Goal: Information Seeking & Learning: Learn about a topic

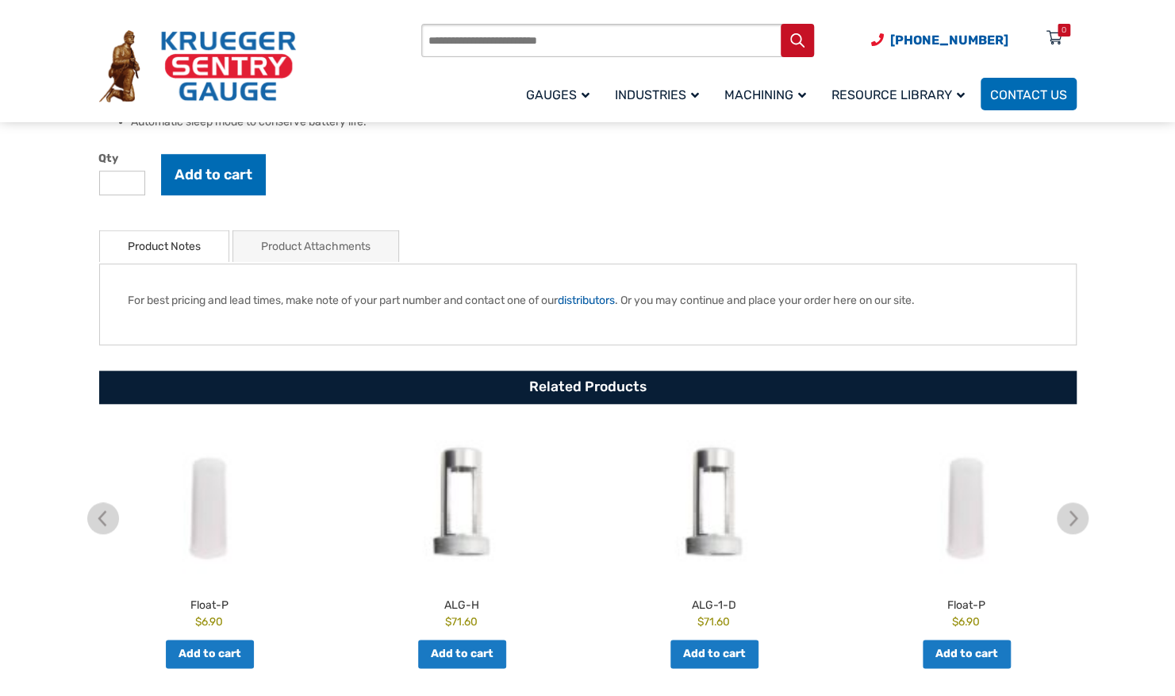
scroll to position [873, 0]
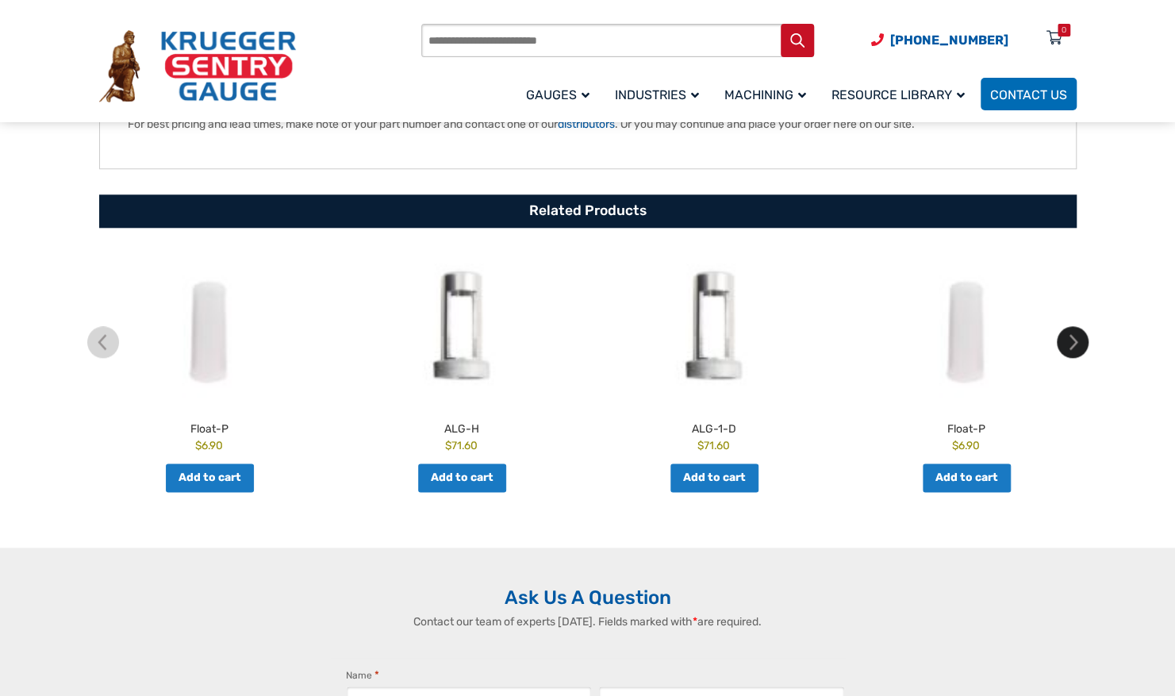
click at [1065, 340] on img at bounding box center [1073, 342] width 32 height 32
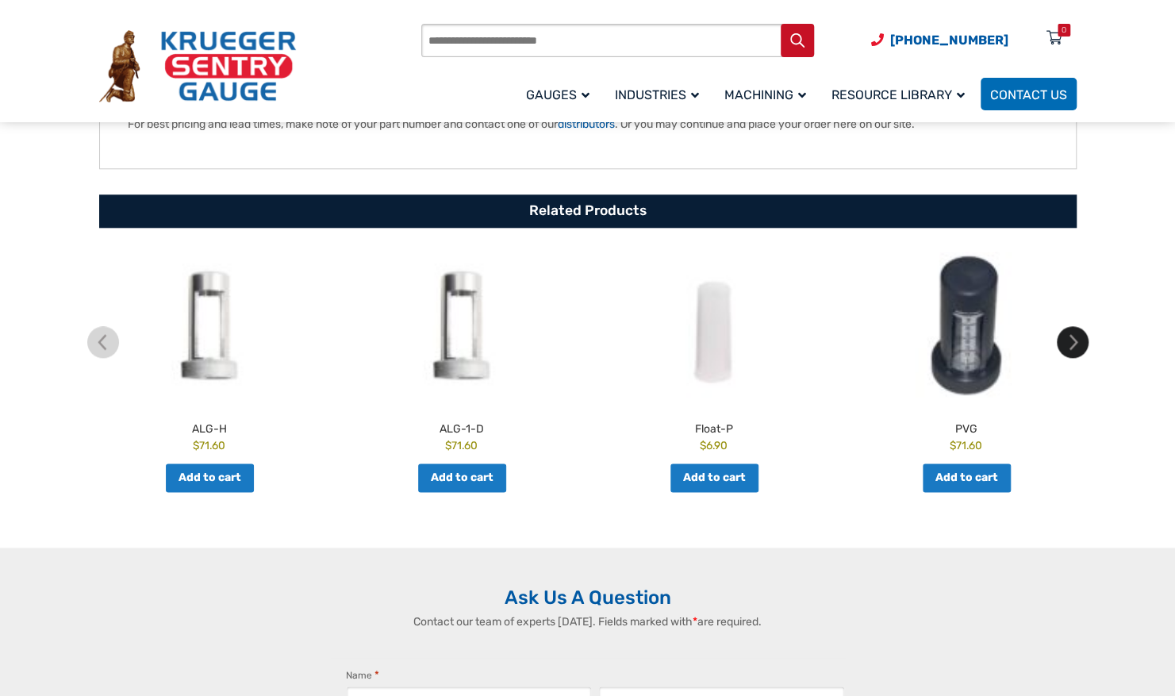
click at [1065, 340] on img at bounding box center [1073, 342] width 32 height 32
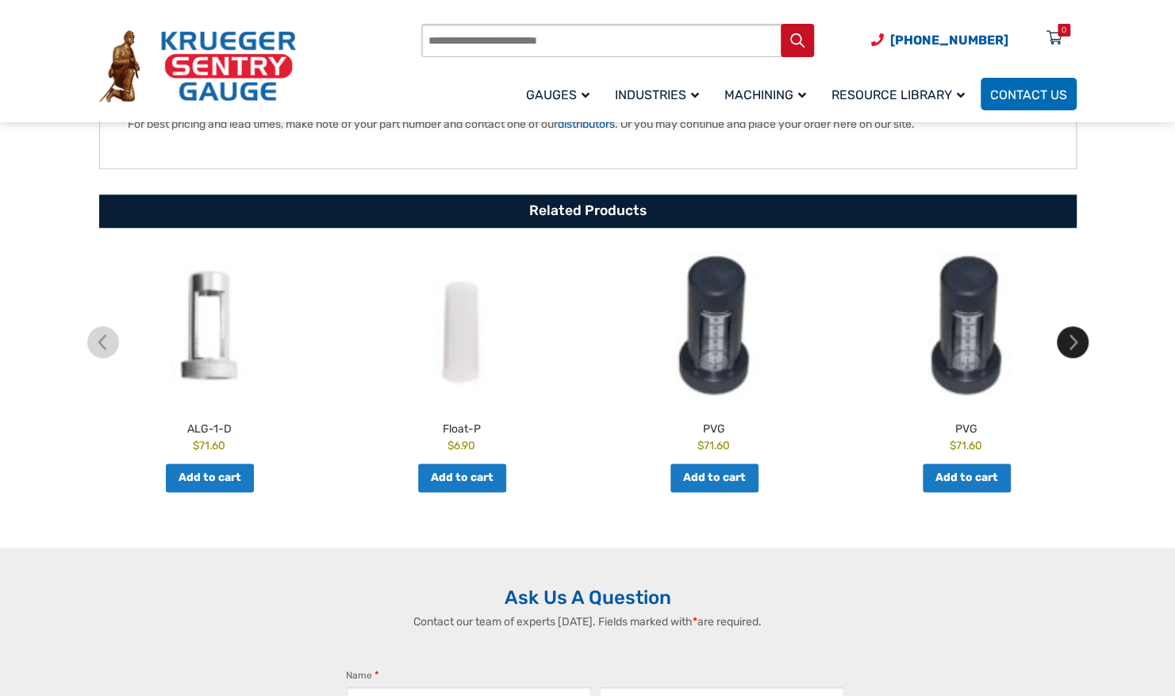
click at [1065, 340] on img at bounding box center [1073, 342] width 32 height 32
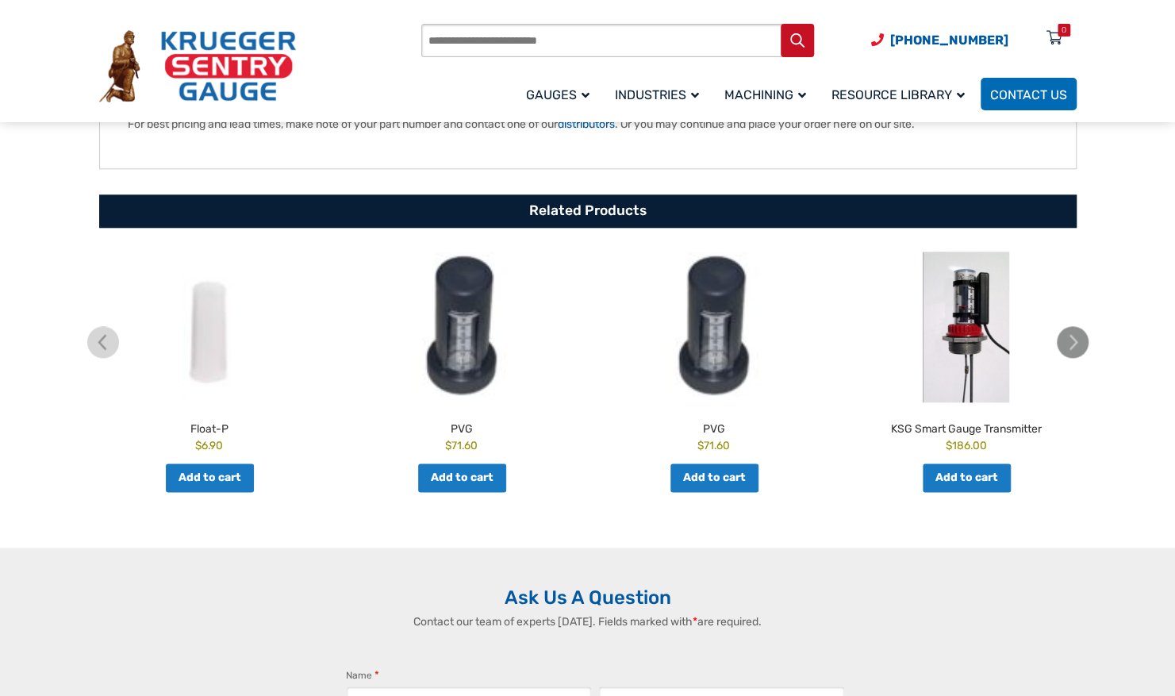
click at [1065, 340] on img at bounding box center [1073, 342] width 32 height 32
click at [1074, 341] on img at bounding box center [1073, 342] width 32 height 32
click at [1074, 347] on img at bounding box center [1073, 342] width 32 height 32
click at [113, 346] on img at bounding box center [103, 342] width 32 height 32
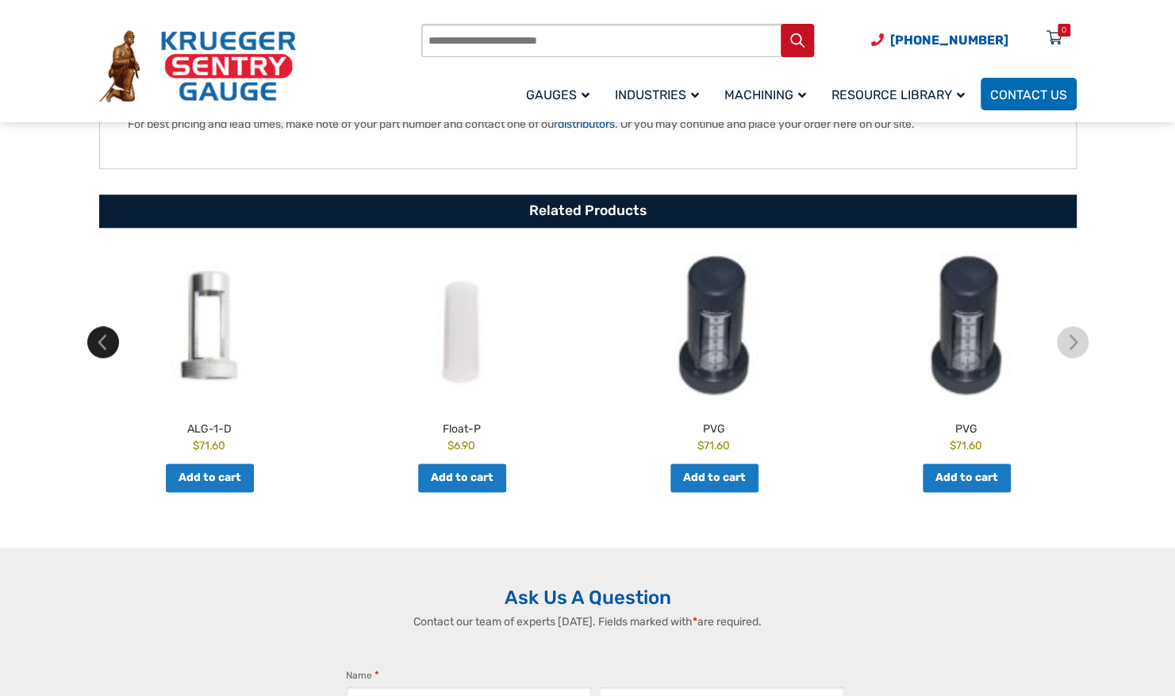
click at [113, 346] on img at bounding box center [103, 342] width 32 height 32
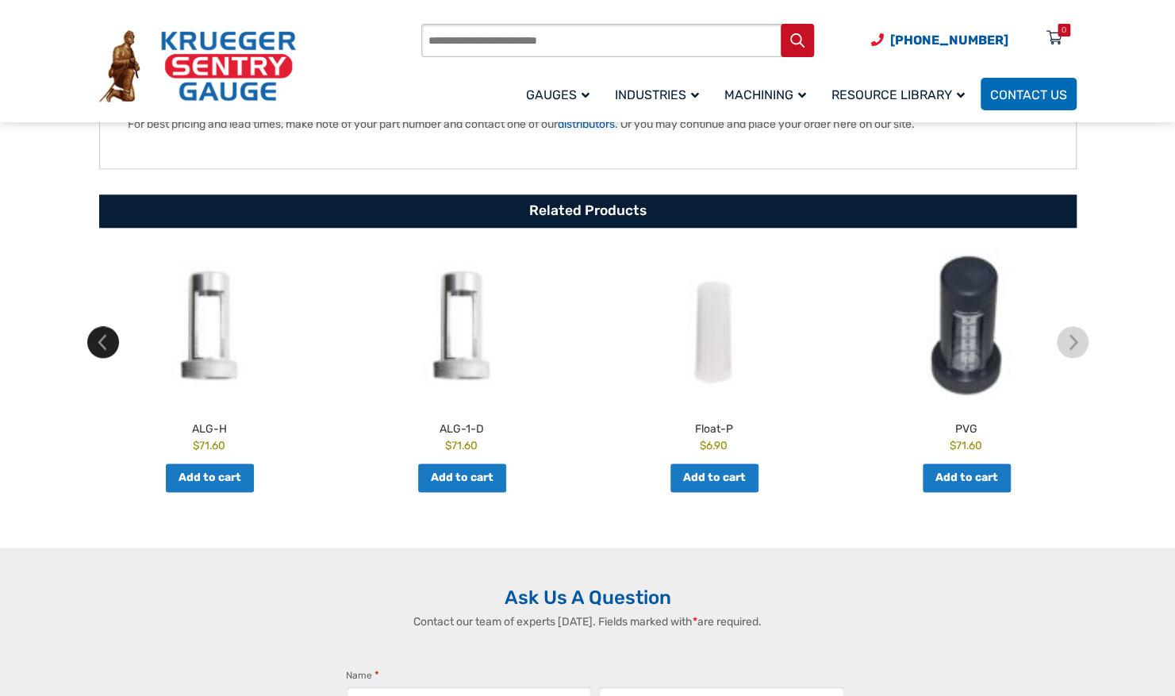
click at [113, 346] on img at bounding box center [103, 342] width 32 height 32
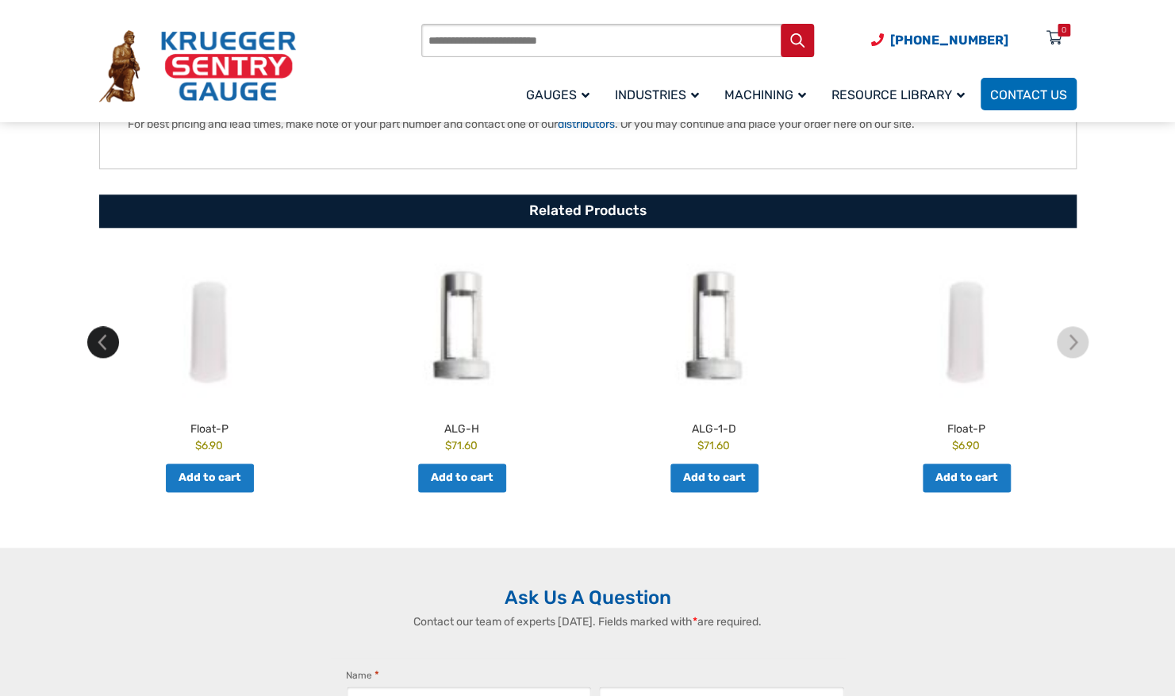
click at [113, 346] on img at bounding box center [103, 342] width 32 height 32
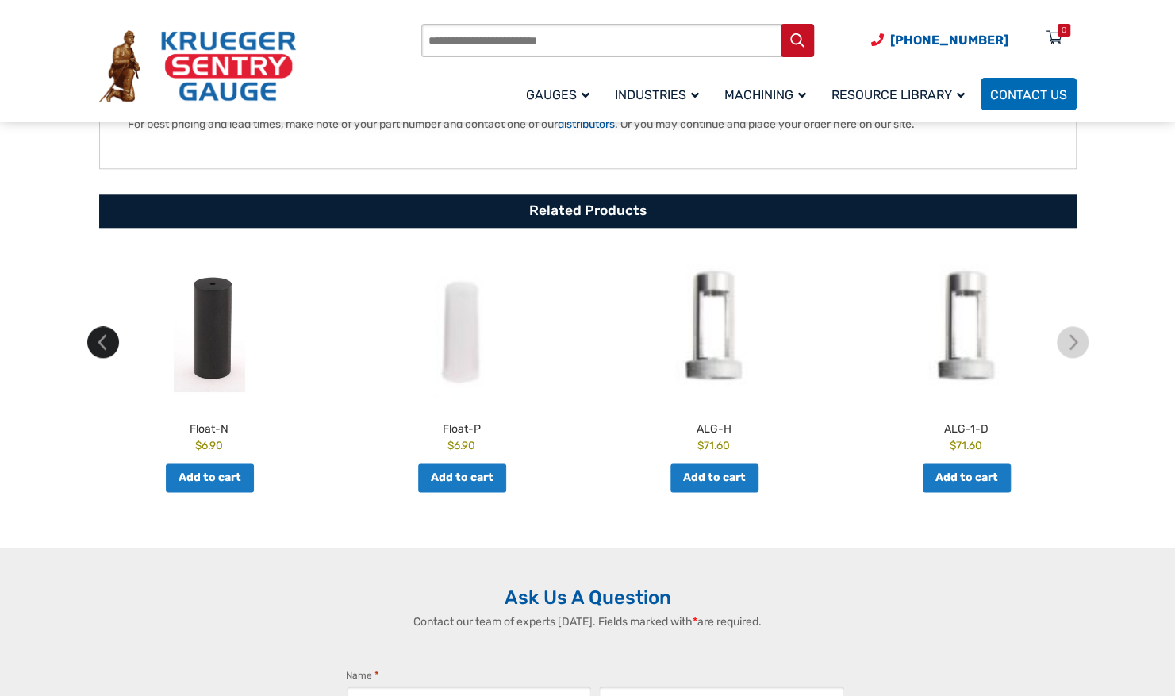
click at [113, 346] on img at bounding box center [103, 342] width 32 height 32
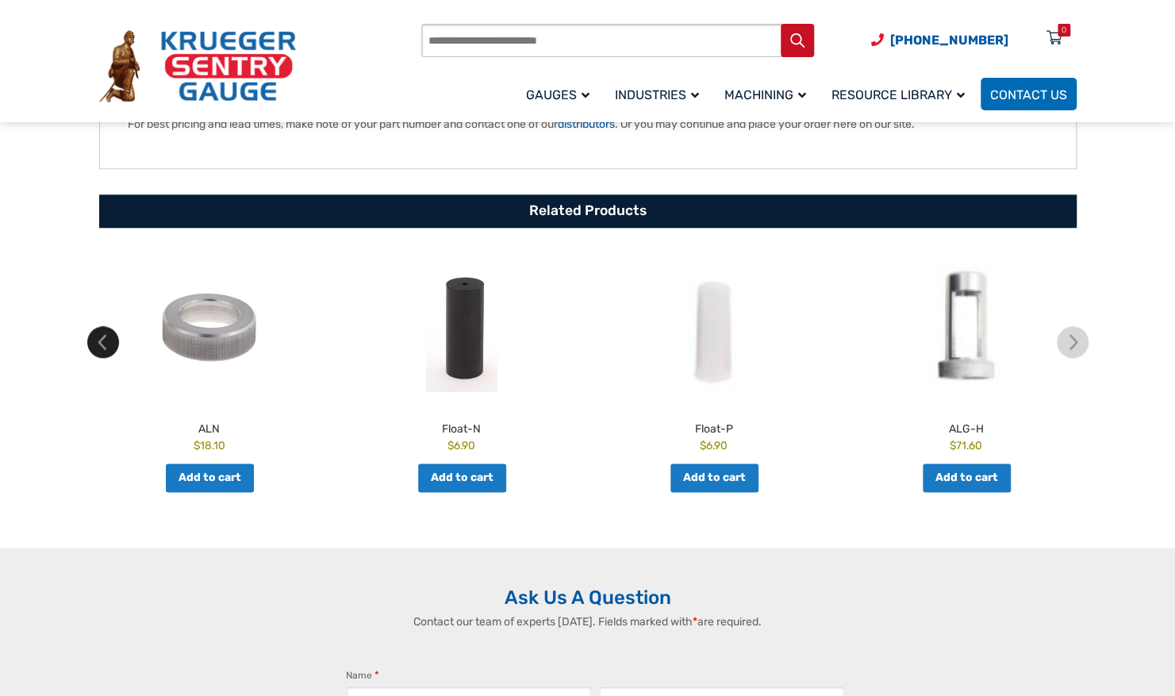
click at [113, 346] on img at bounding box center [103, 342] width 32 height 32
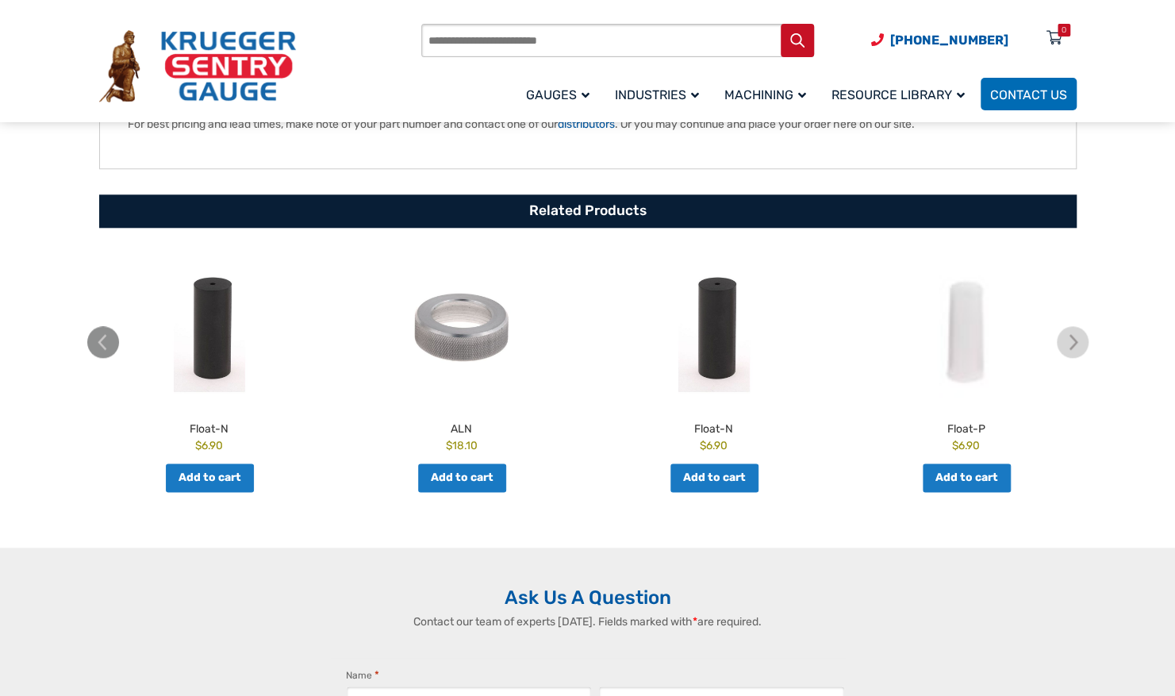
click at [113, 346] on img at bounding box center [103, 342] width 32 height 32
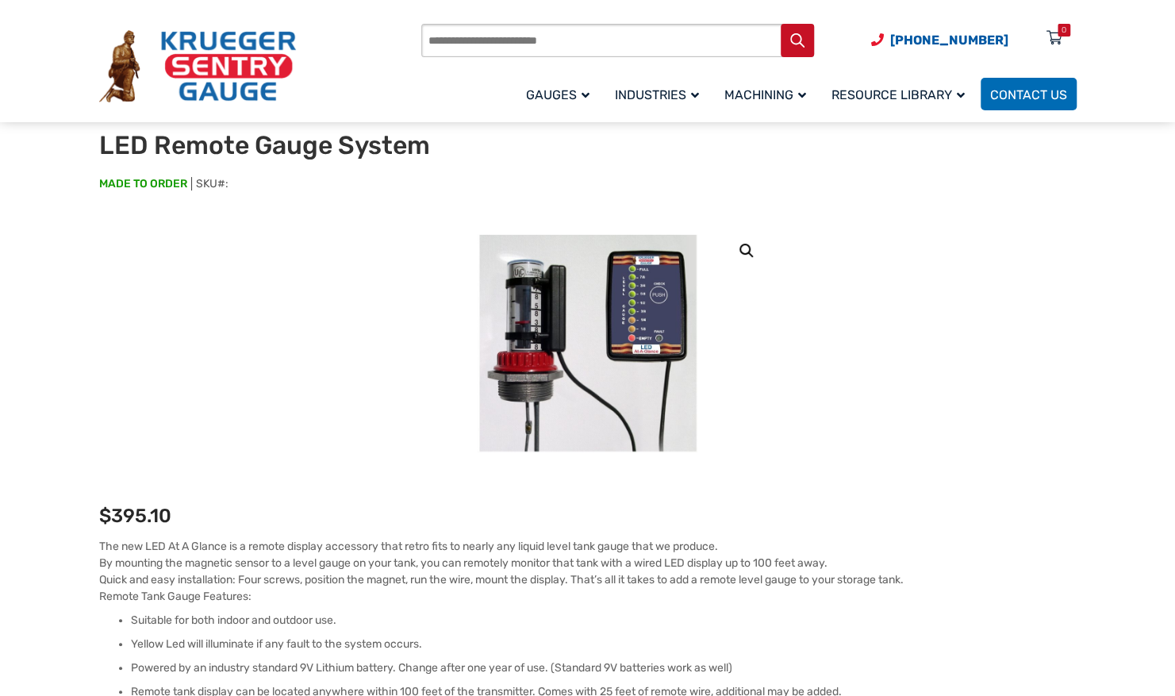
scroll to position [0, 0]
